Goal: Information Seeking & Learning: Learn about a topic

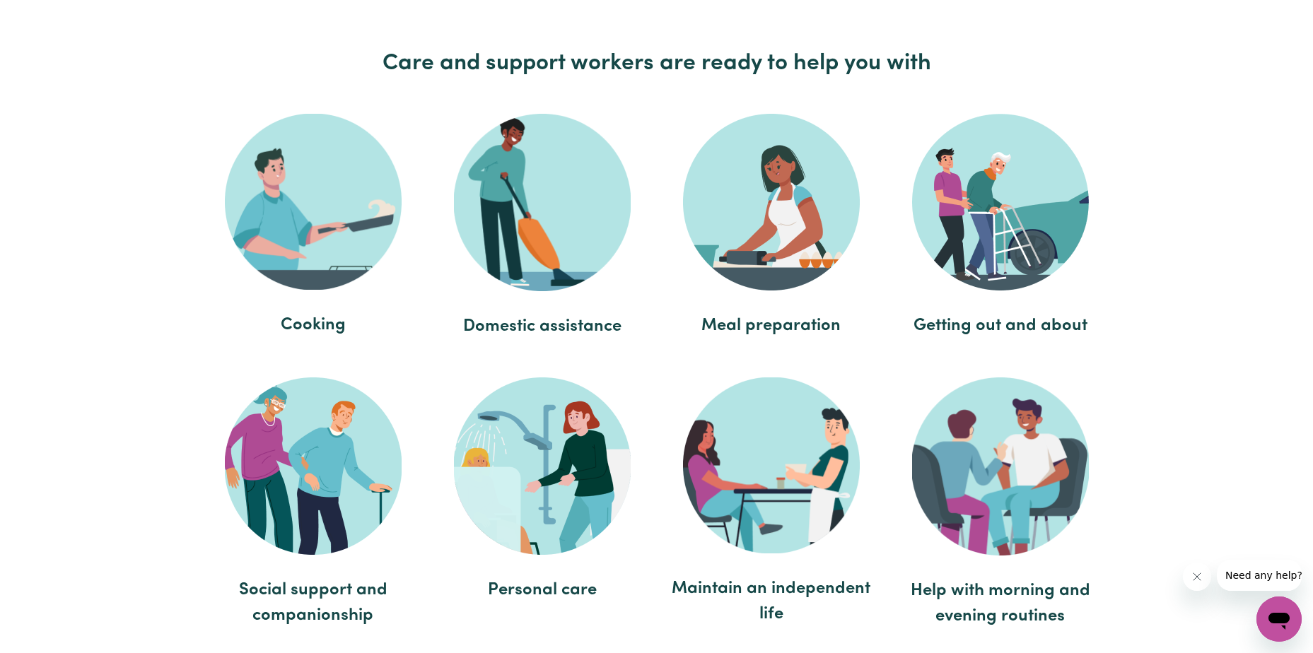
scroll to position [2545, 0]
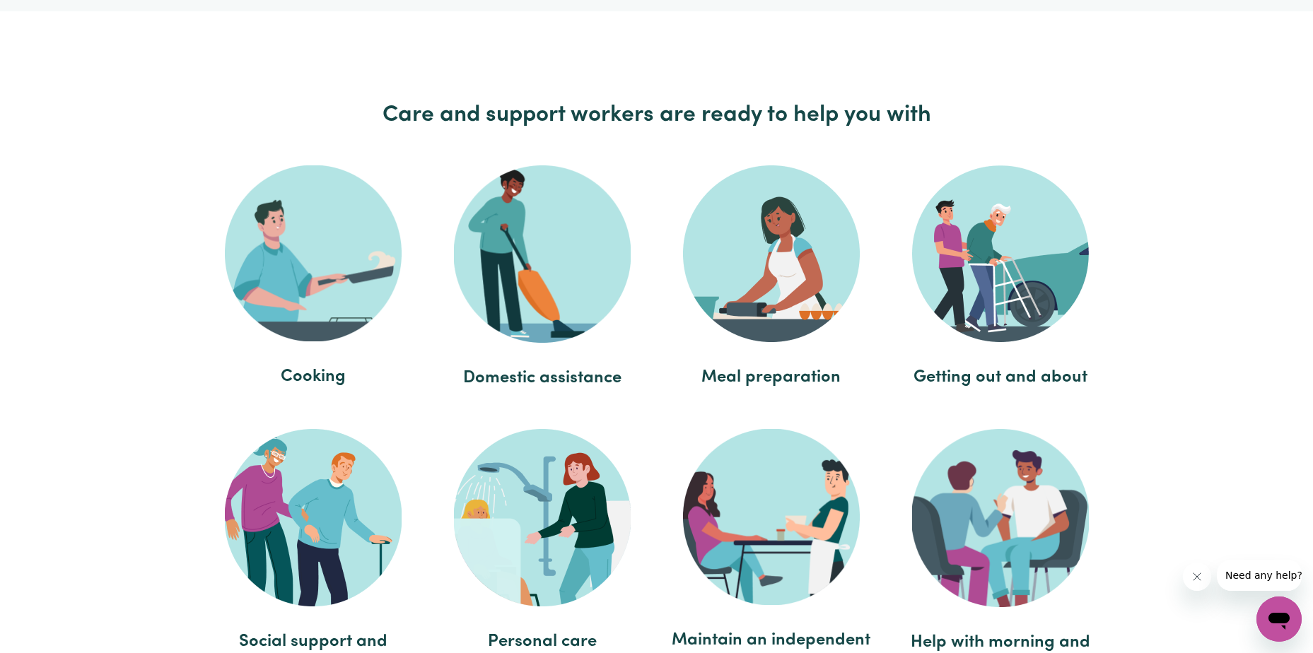
click at [537, 379] on span "Domestic assistance" at bounding box center [542, 377] width 201 height 25
click at [551, 231] on img at bounding box center [542, 253] width 177 height 177
click at [534, 127] on h2 "Care and support workers are ready to help you with" at bounding box center [657, 115] width 916 height 27
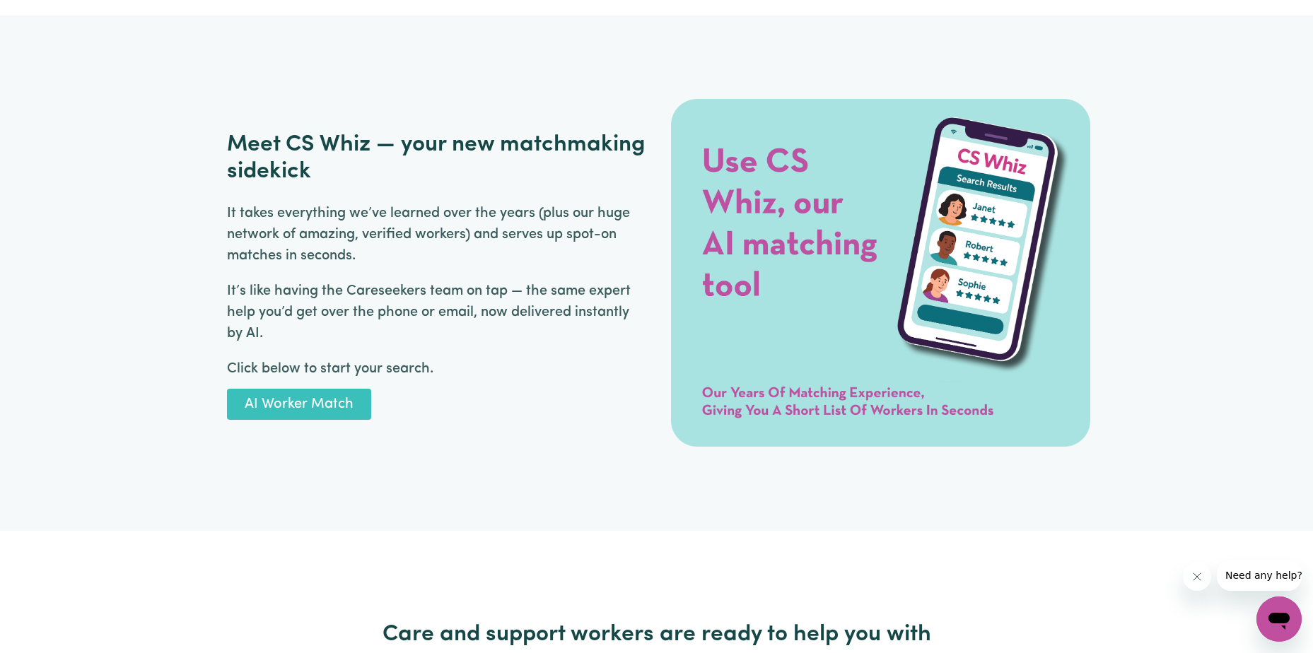
scroll to position [2050, 0]
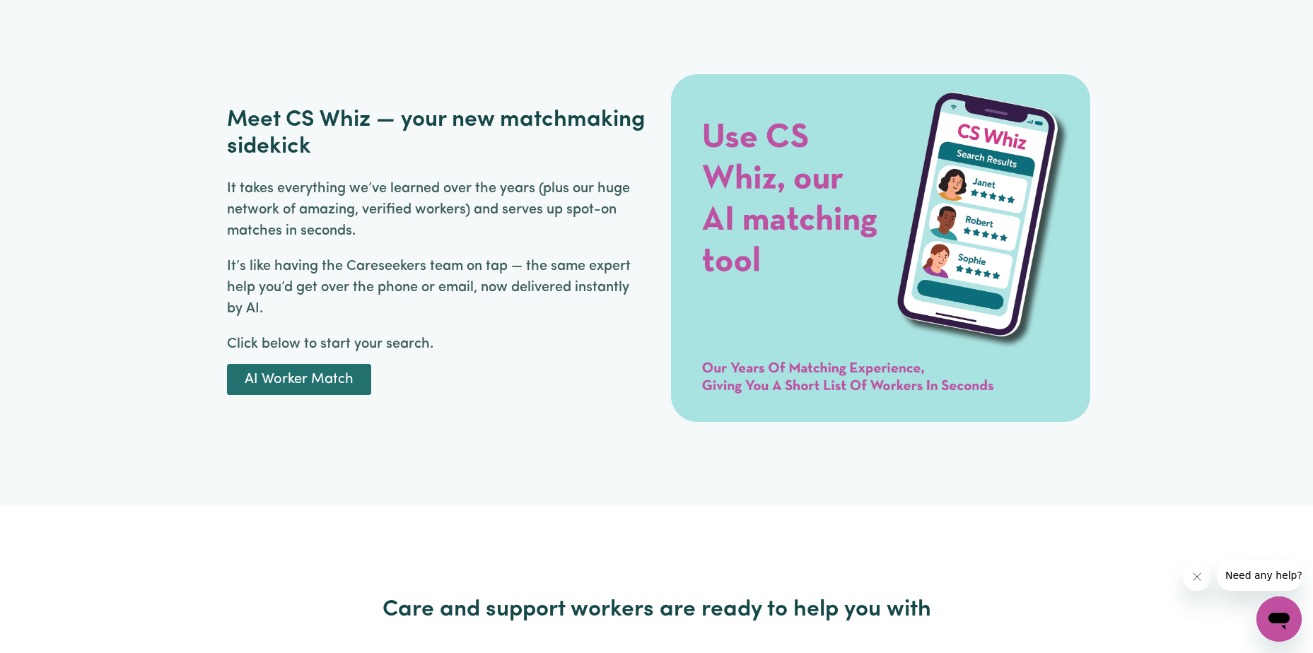
click at [303, 364] on link "AI Worker Match" at bounding box center [299, 379] width 144 height 31
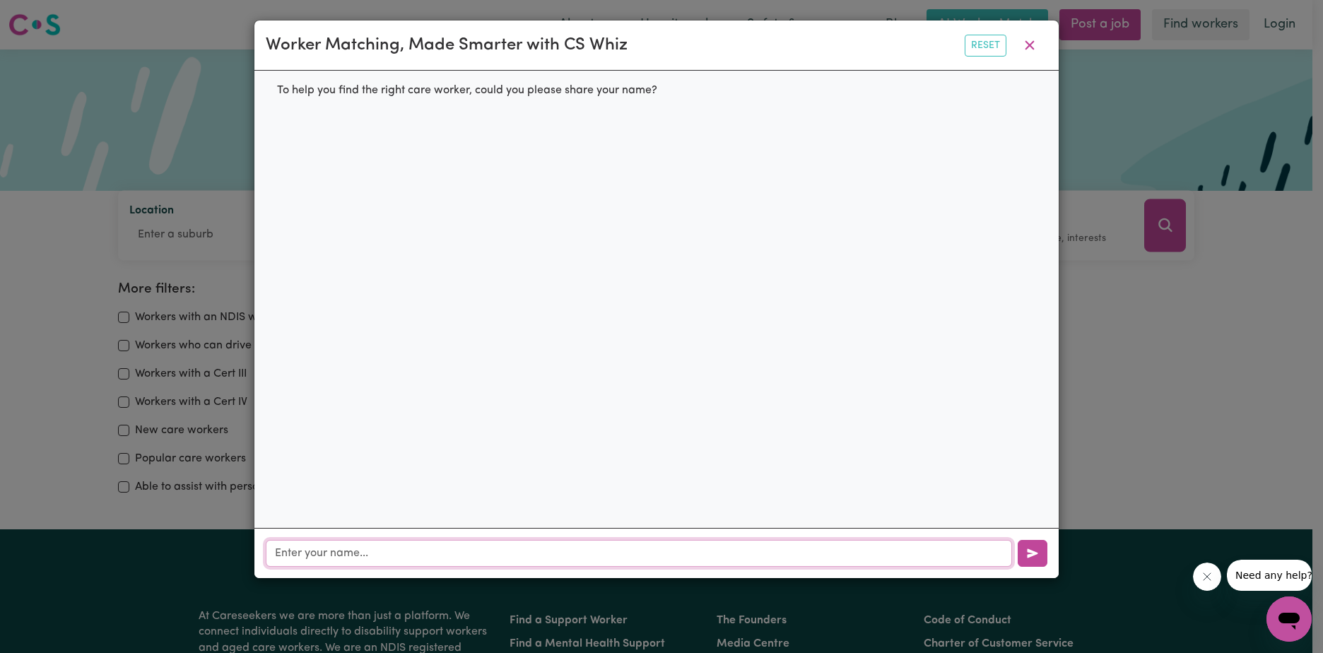
click at [297, 559] on input "text" at bounding box center [639, 553] width 746 height 27
type input "CC"
click at [1026, 549] on button "button" at bounding box center [1033, 553] width 30 height 27
click at [1027, 40] on icon "button" at bounding box center [1029, 45] width 17 height 17
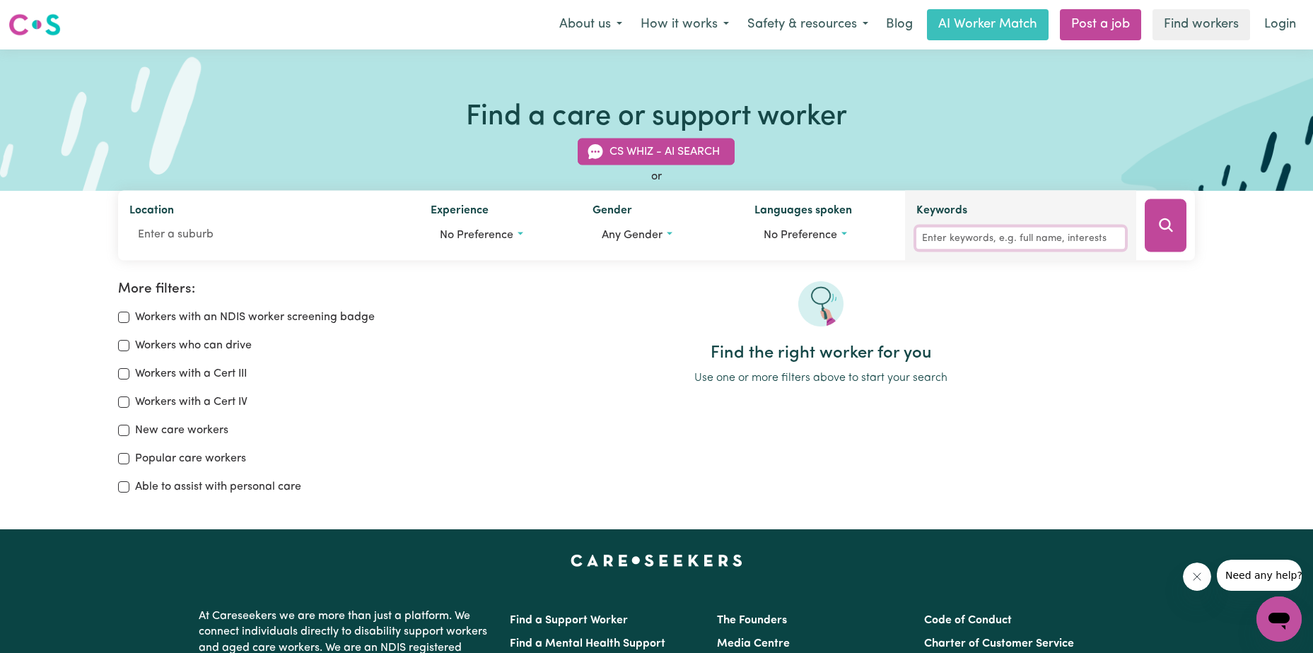
click at [924, 238] on input "Keywords" at bounding box center [1020, 239] width 209 height 22
